Goal: Navigation & Orientation: Find specific page/section

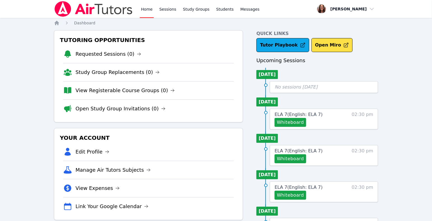
click at [337, 127] on div "Whiteboard" at bounding box center [312, 122] width 74 height 9
click at [363, 127] on span "02:30 pm" at bounding box center [363, 119] width 22 height 16
click at [178, 14] on link "Sessions" at bounding box center [167, 9] width 19 height 18
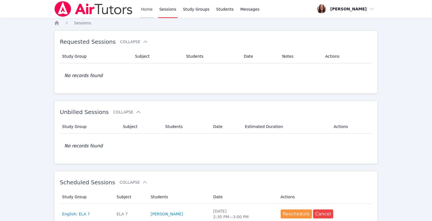
click at [154, 11] on link "Home" at bounding box center [147, 9] width 14 height 18
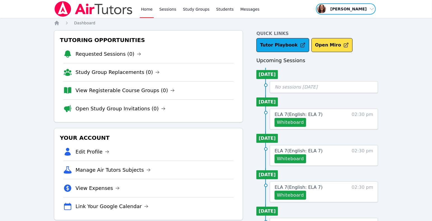
click at [372, 10] on span "button" at bounding box center [346, 9] width 61 height 12
click at [402, 49] on div "Home Sessions Study Groups Students Messages Open user menu [PERSON_NAME] Profi…" at bounding box center [216, 204] width 432 height 408
click at [178, 10] on link "Sessions" at bounding box center [167, 9] width 19 height 18
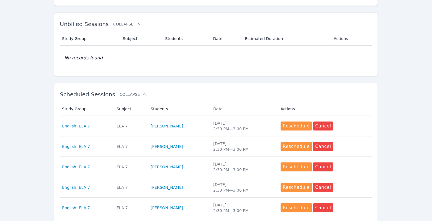
scroll to position [99, 0]
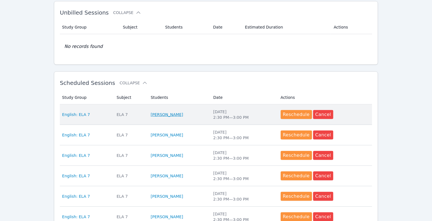
click at [178, 117] on link "[PERSON_NAME]" at bounding box center [167, 115] width 32 height 6
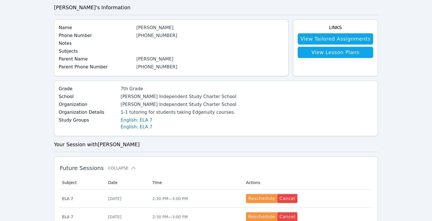
scroll to position [28, 0]
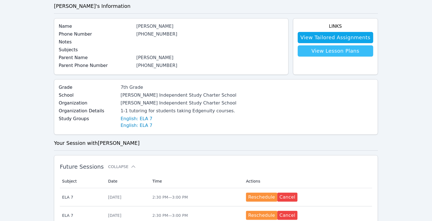
click at [323, 57] on link "View Lesson Plans" at bounding box center [336, 50] width 76 height 11
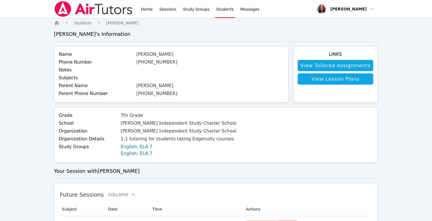
scroll to position [28, 0]
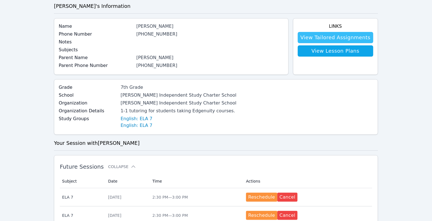
click at [320, 43] on link "View Tailored Assignments" at bounding box center [336, 37] width 76 height 11
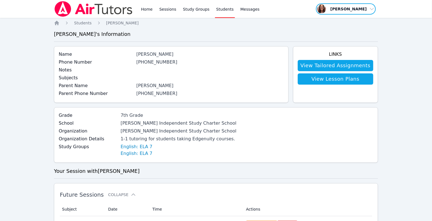
click at [371, 12] on span "button" at bounding box center [346, 9] width 61 height 12
click at [260, 12] on span "Messages" at bounding box center [250, 9] width 19 height 6
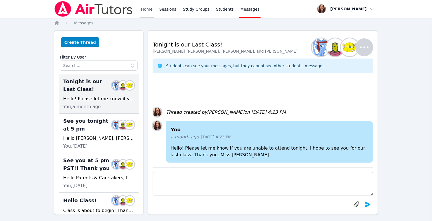
click at [154, 11] on link "Home" at bounding box center [147, 9] width 14 height 18
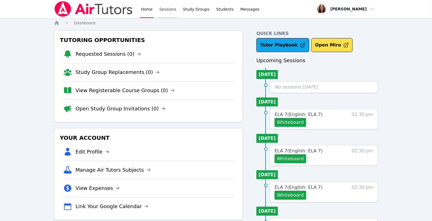
click at [178, 12] on link "Sessions" at bounding box center [167, 9] width 19 height 18
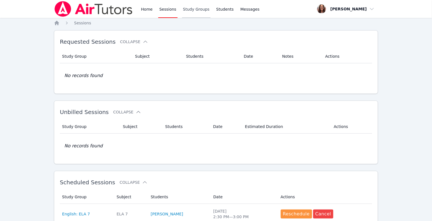
click at [211, 14] on link "Study Groups" at bounding box center [196, 9] width 29 height 18
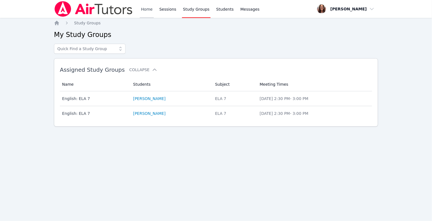
click at [154, 10] on link "Home" at bounding box center [147, 9] width 14 height 18
